Goal: Check status: Check status

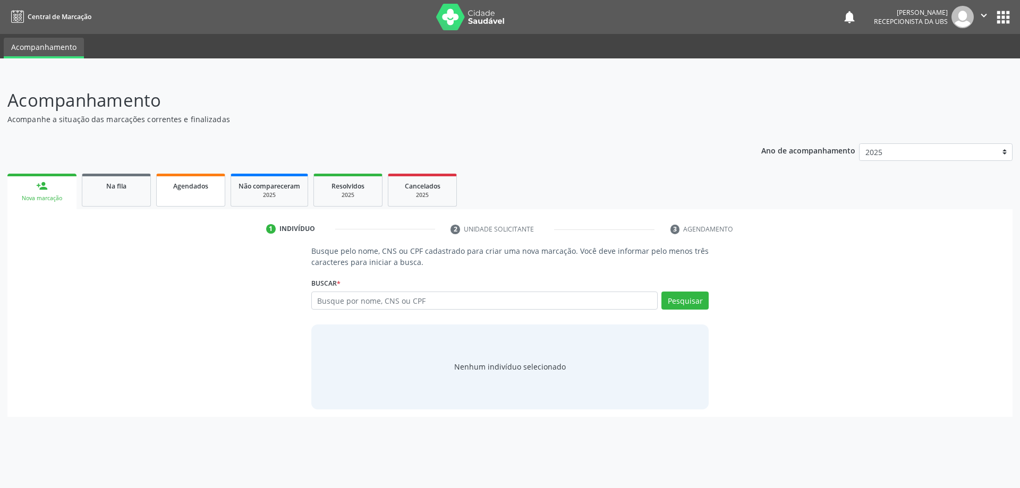
click at [212, 192] on link "Agendados" at bounding box center [190, 190] width 69 height 33
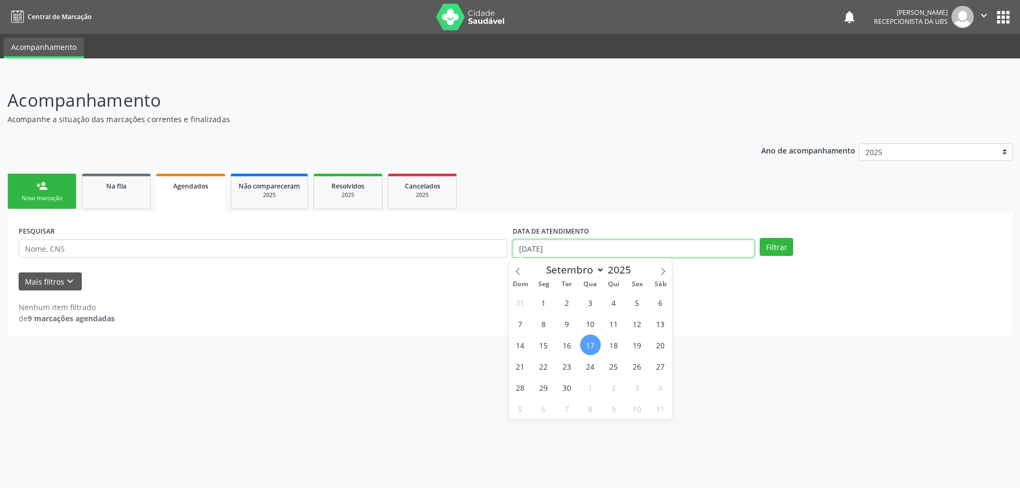
click at [641, 250] on input "[DATE]" at bounding box center [633, 248] width 242 height 18
click at [544, 306] on span "1" at bounding box center [543, 302] width 21 height 21
type input "[DATE]"
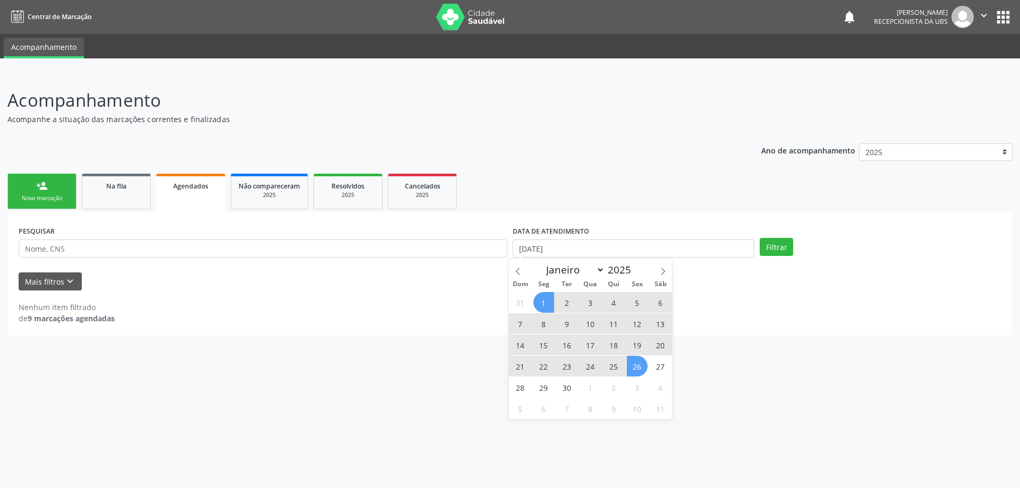
click at [630, 361] on span "26" at bounding box center [637, 366] width 21 height 21
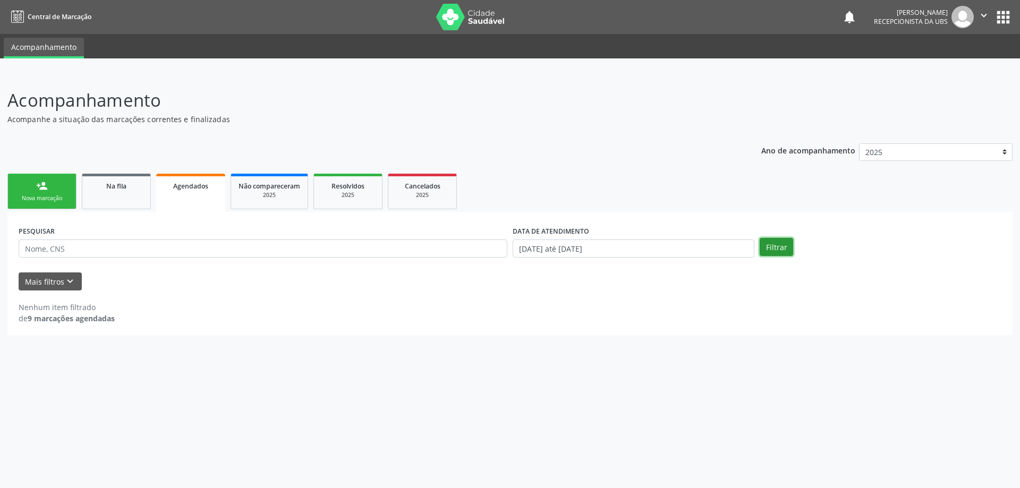
click at [777, 247] on button "Filtrar" at bounding box center [775, 247] width 33 height 18
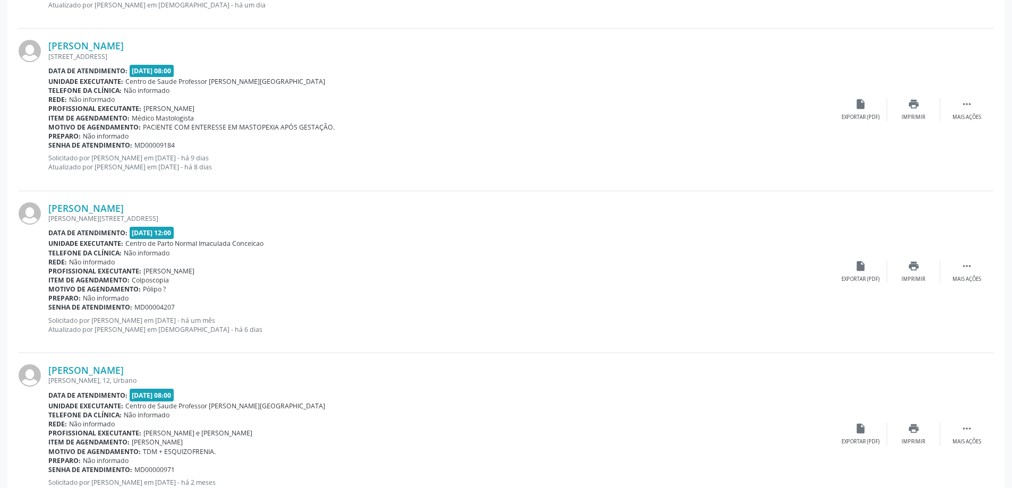
scroll to position [1160, 0]
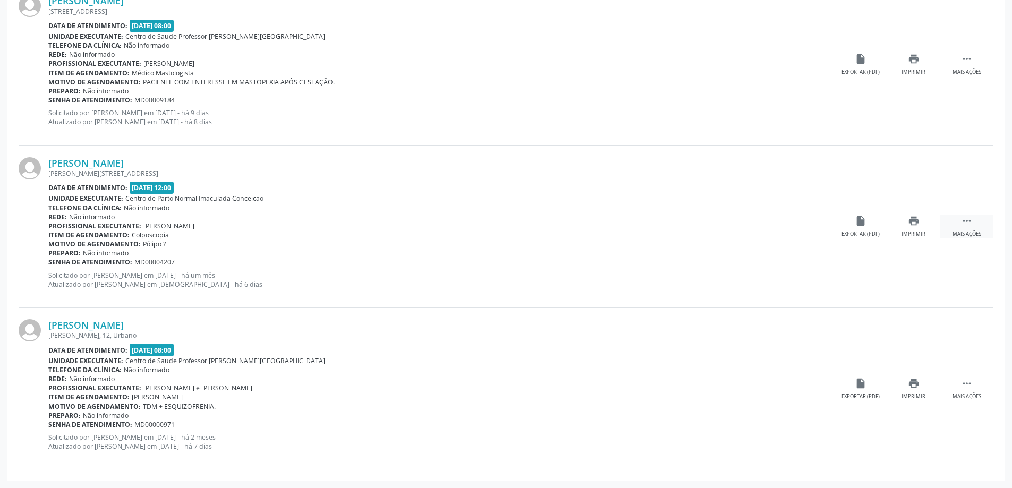
click at [954, 236] on div "Mais ações" at bounding box center [966, 233] width 29 height 7
click at [811, 229] on div "print Imprimir" at bounding box center [807, 226] width 53 height 23
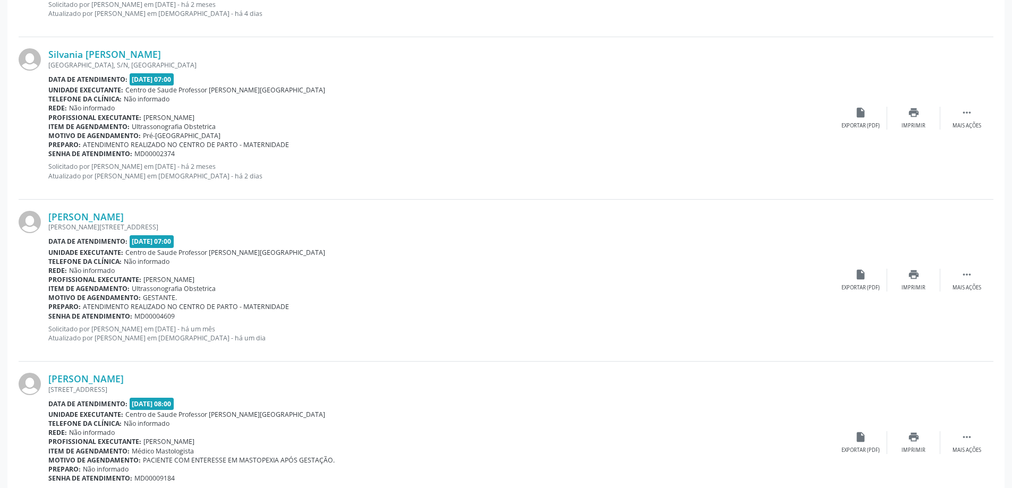
scroll to position [735, 0]
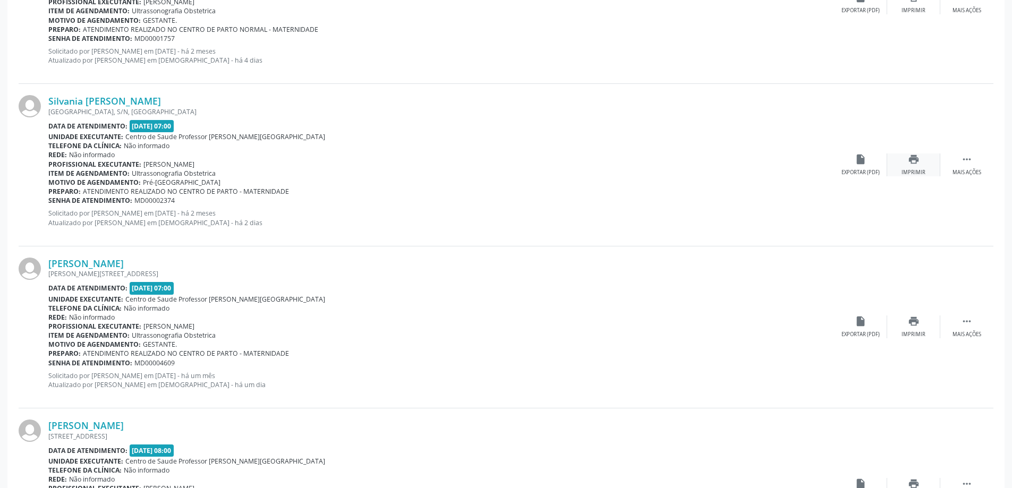
click at [900, 165] on div "print Imprimir" at bounding box center [913, 164] width 53 height 23
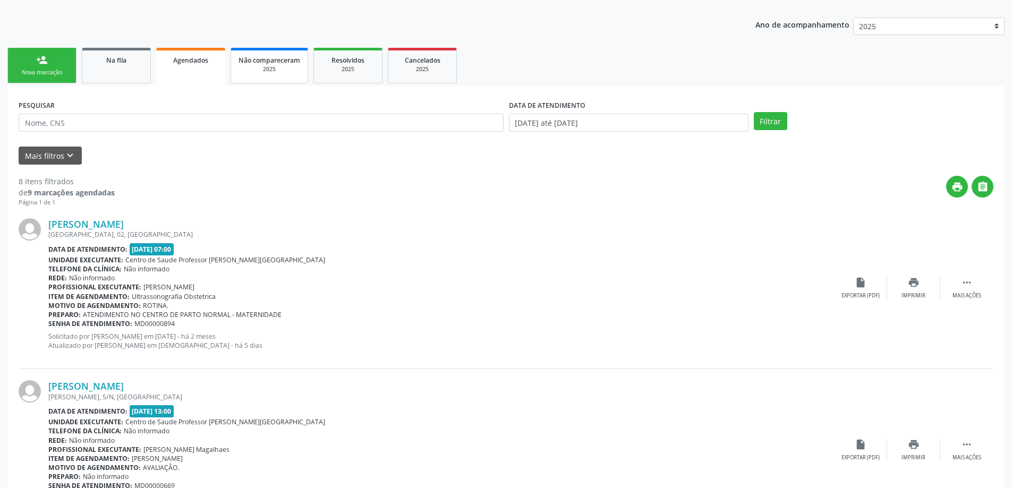
scroll to position [159, 0]
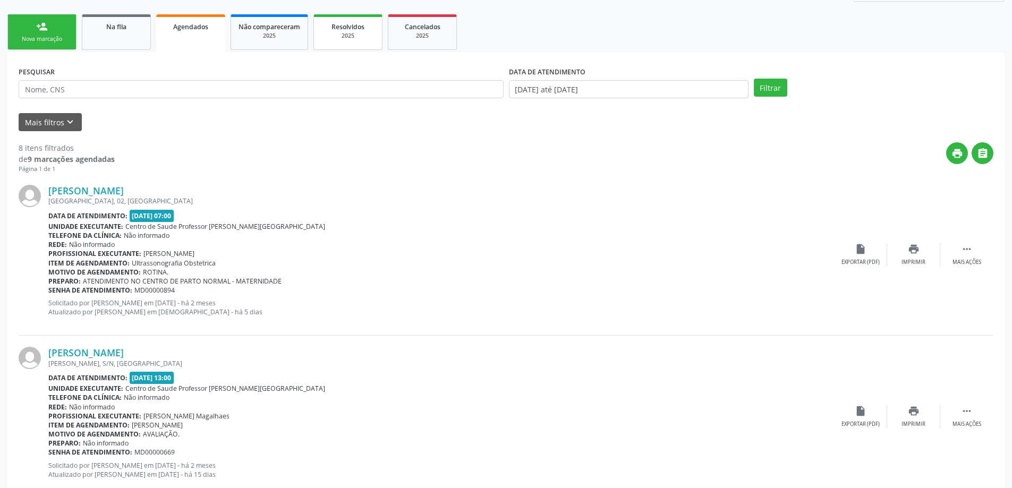
click at [341, 30] on span "Resolvidos" at bounding box center [347, 26] width 33 height 9
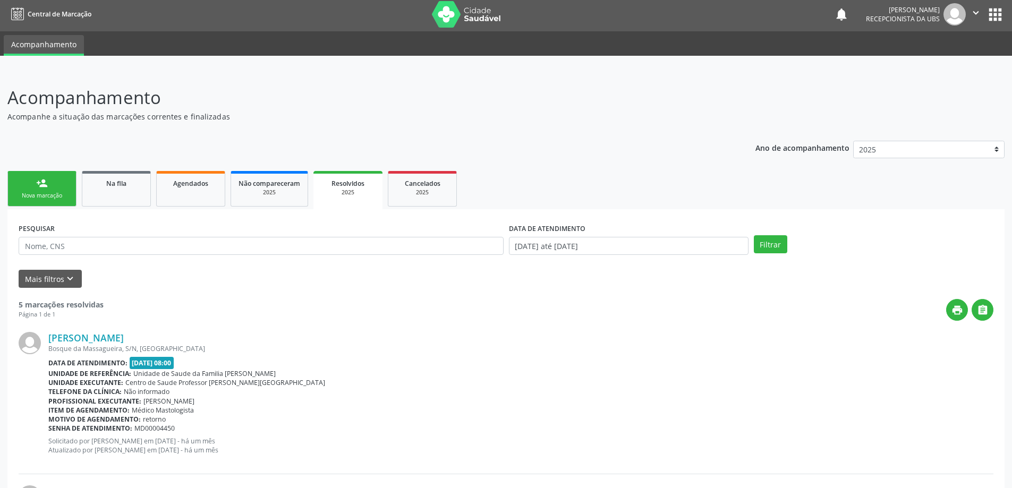
scroll to position [0, 0]
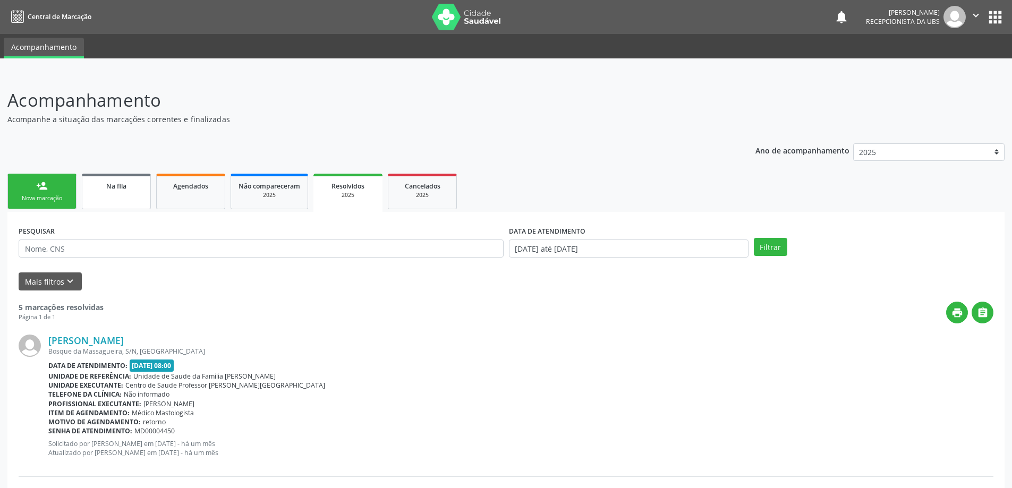
click at [108, 186] on span "Na fila" at bounding box center [116, 186] width 20 height 9
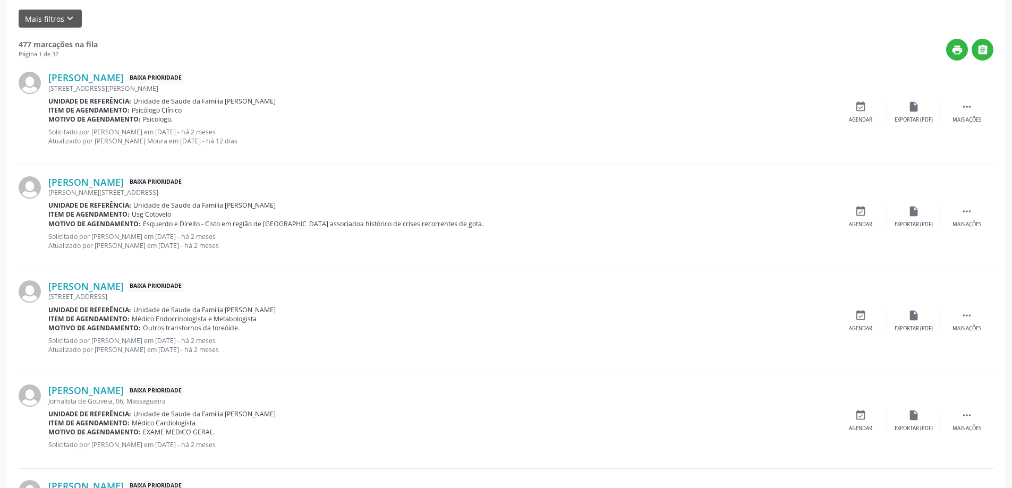
scroll to position [265, 0]
